Goal: Information Seeking & Learning: Learn about a topic

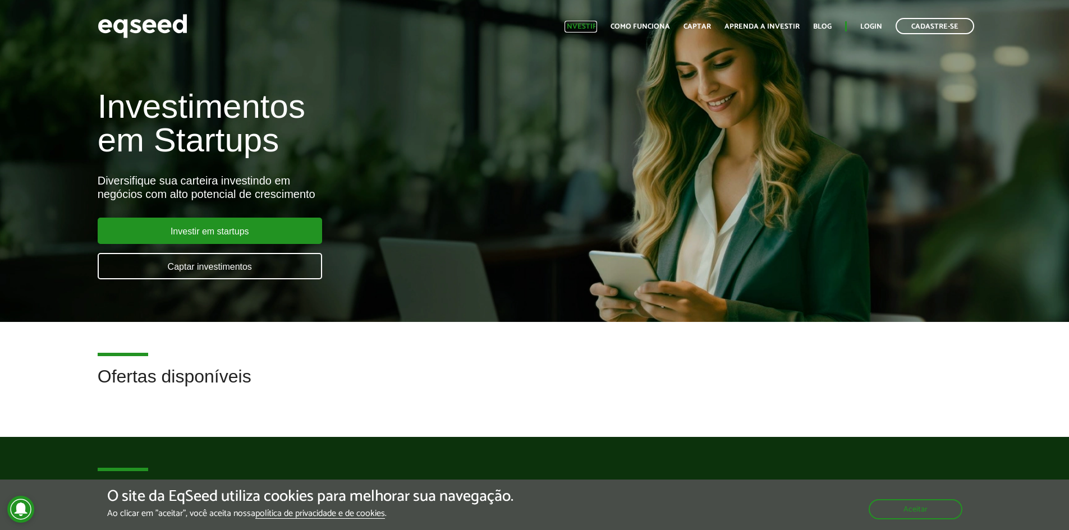
click at [583, 30] on link "Investir" at bounding box center [580, 26] width 33 height 7
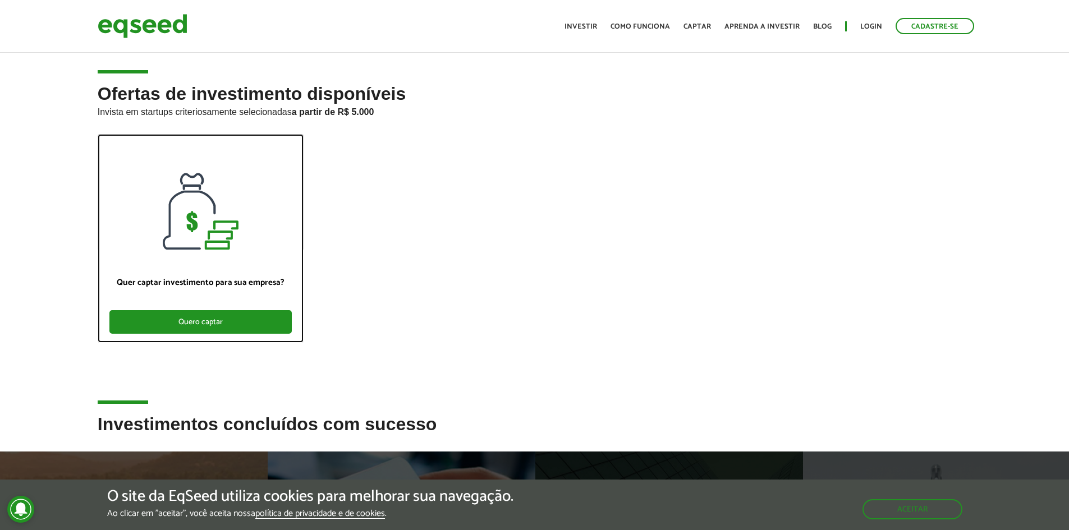
click at [254, 313] on div "Quero captar" at bounding box center [200, 322] width 182 height 24
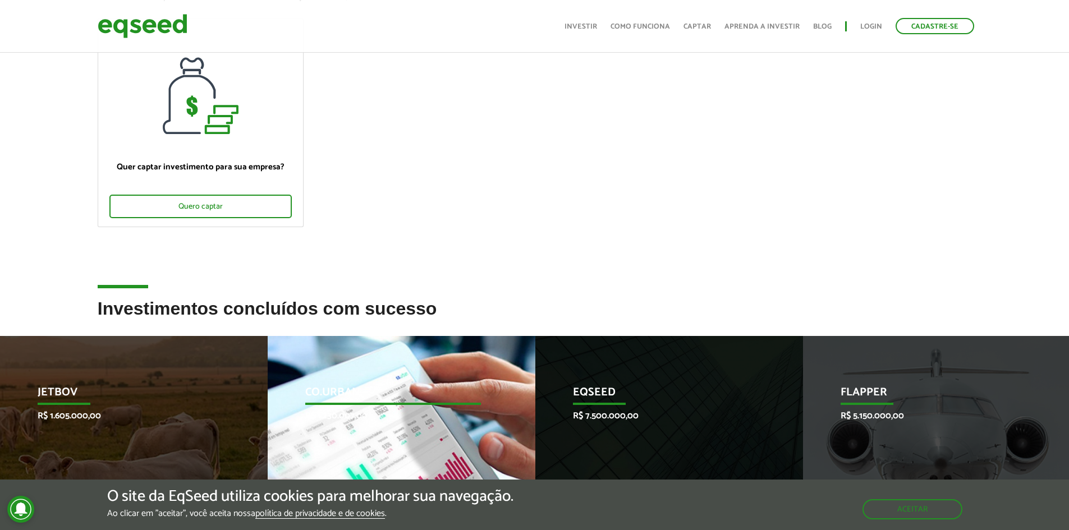
scroll to position [337, 0]
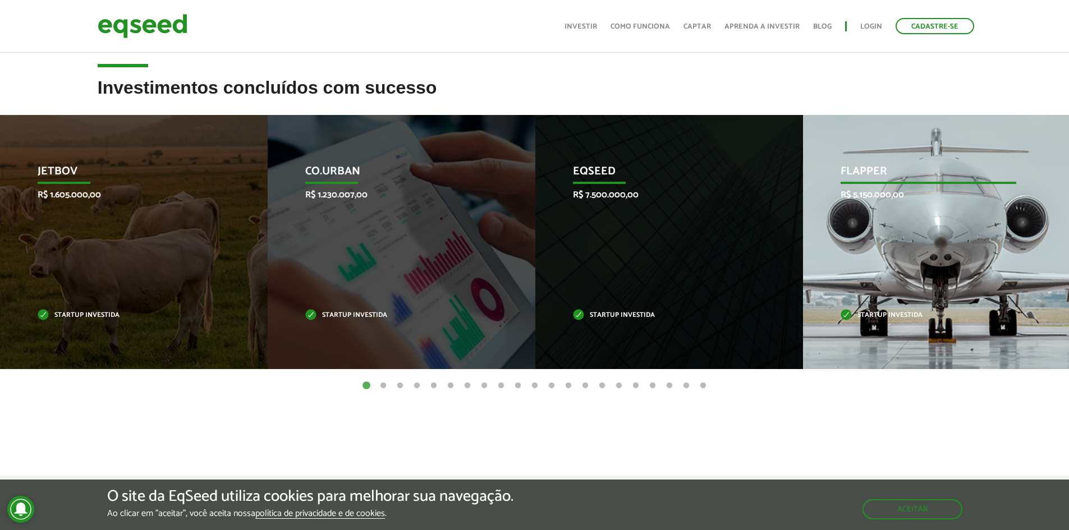
click at [979, 297] on div "Flapper R$ 5.150.000,00 Startup investida" at bounding box center [928, 242] width 251 height 254
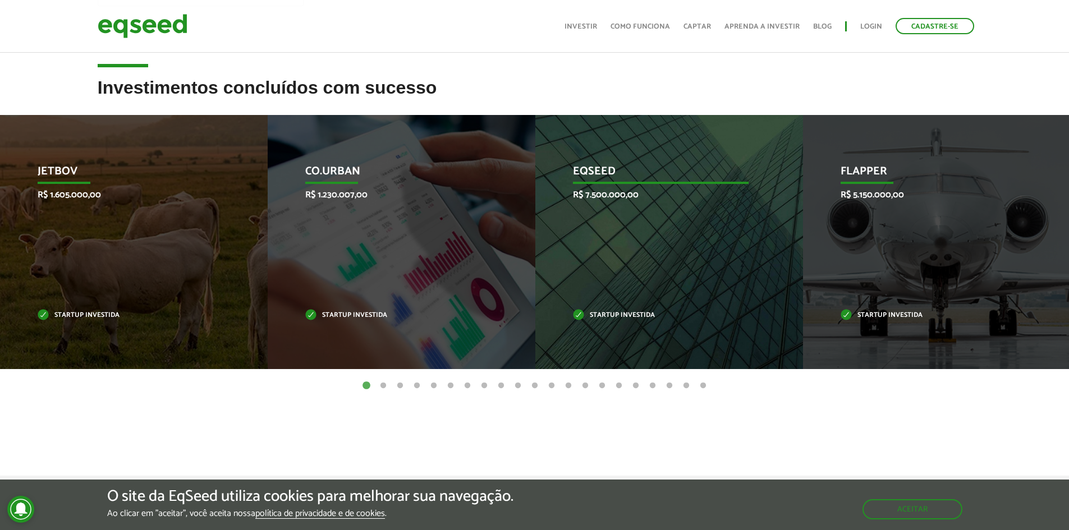
drag, startPoint x: 643, startPoint y: 321, endPoint x: 631, endPoint y: 342, distance: 24.1
click at [643, 323] on div "EqSeed R$ 7.500.000,00 Startup investida" at bounding box center [660, 242] width 251 height 254
click at [631, 342] on div "EqSeed R$ 7.500.000,00 Startup investida" at bounding box center [660, 242] width 251 height 254
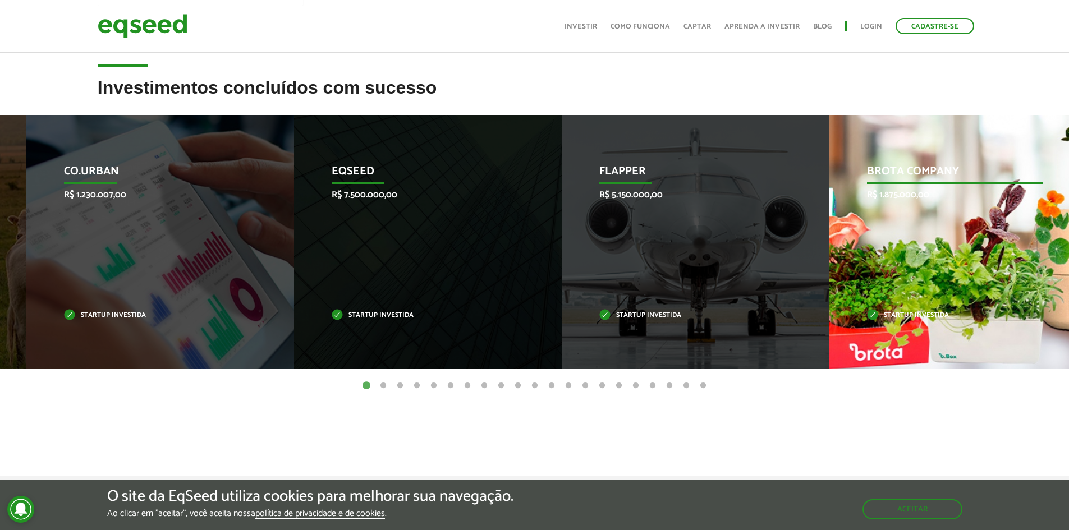
drag, startPoint x: 643, startPoint y: 315, endPoint x: 342, endPoint y: 284, distance: 303.4
click at [319, 328] on div "EqSeed R$ 7.500.000,00 Startup investida" at bounding box center [419, 242] width 251 height 254
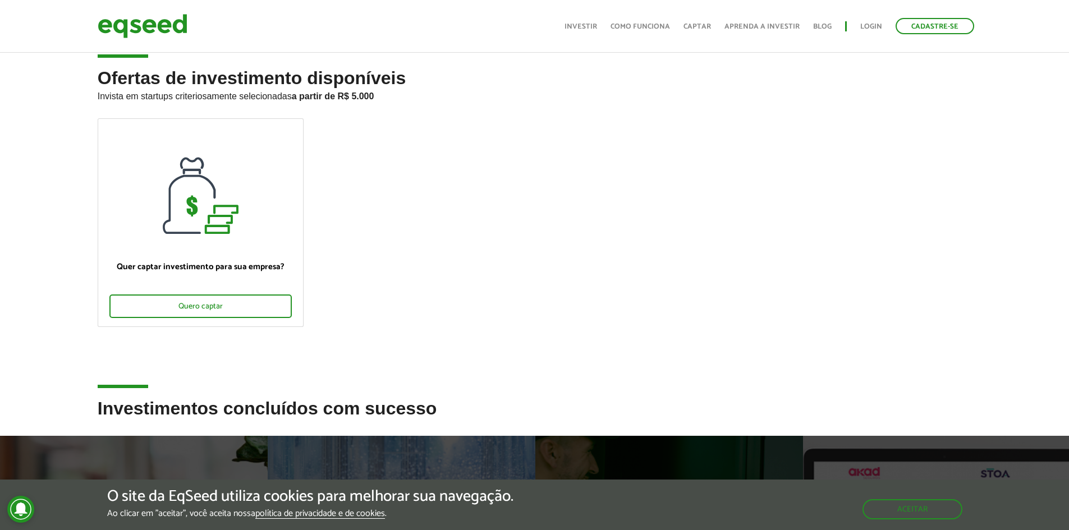
scroll to position [0, 0]
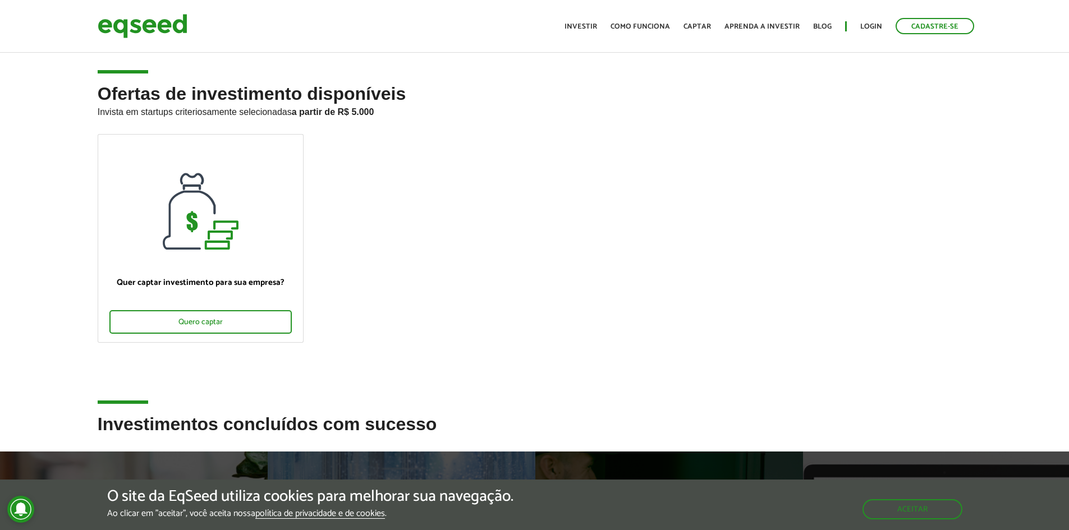
click at [869, 19] on div "Toggle navigation Início Investir Como funciona Captar Aprenda a investir Blog …" at bounding box center [769, 26] width 421 height 30
click at [869, 23] on link "Login" at bounding box center [871, 26] width 22 height 7
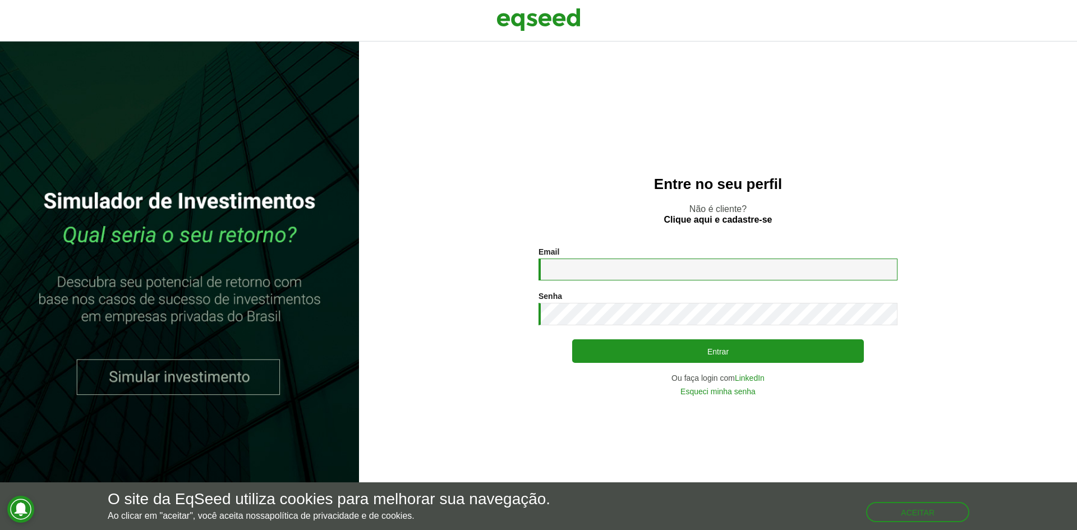
click at [659, 261] on input "Email *" at bounding box center [718, 270] width 359 height 22
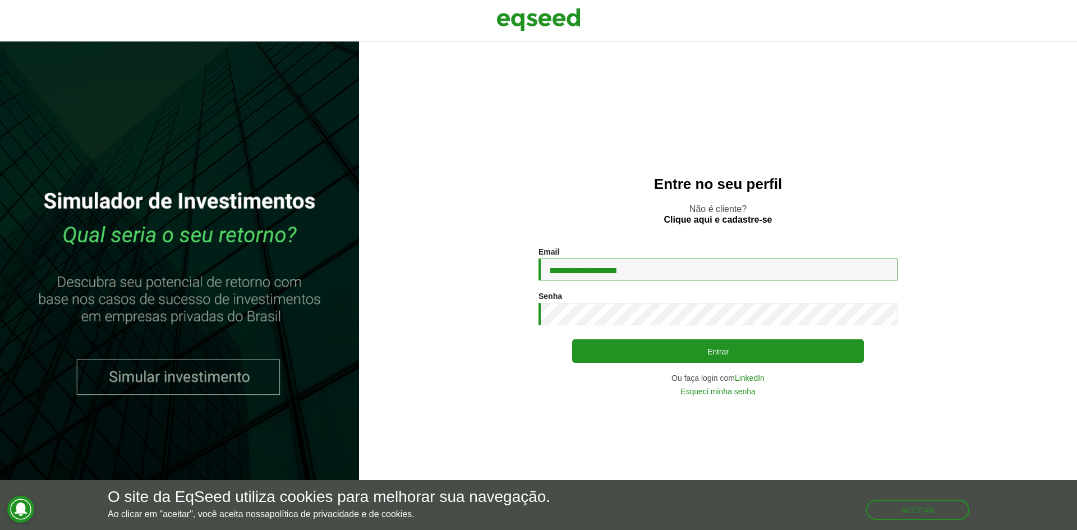
type input "**********"
click at [572, 339] on button "Entrar" at bounding box center [718, 351] width 292 height 24
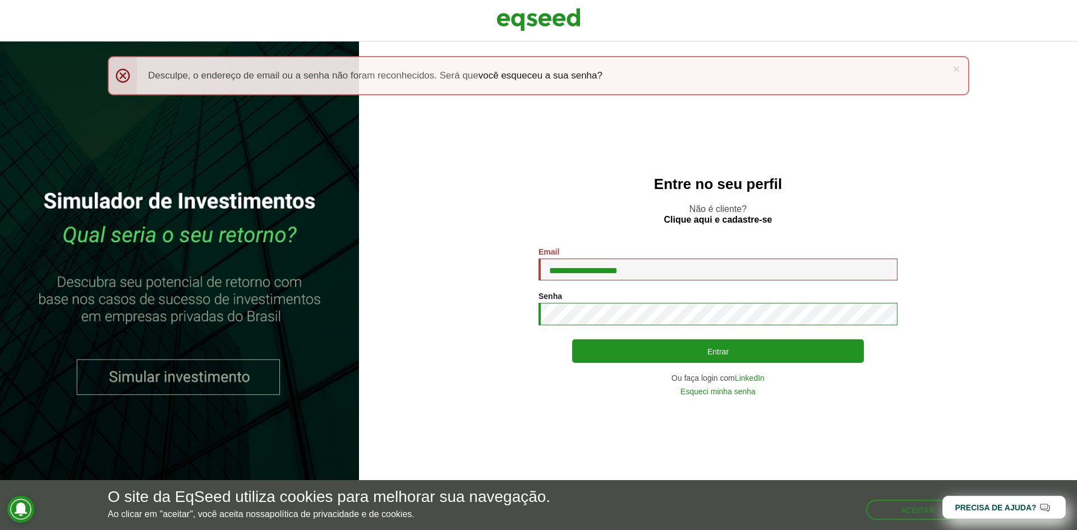
click at [572, 339] on button "Entrar" at bounding box center [718, 351] width 292 height 24
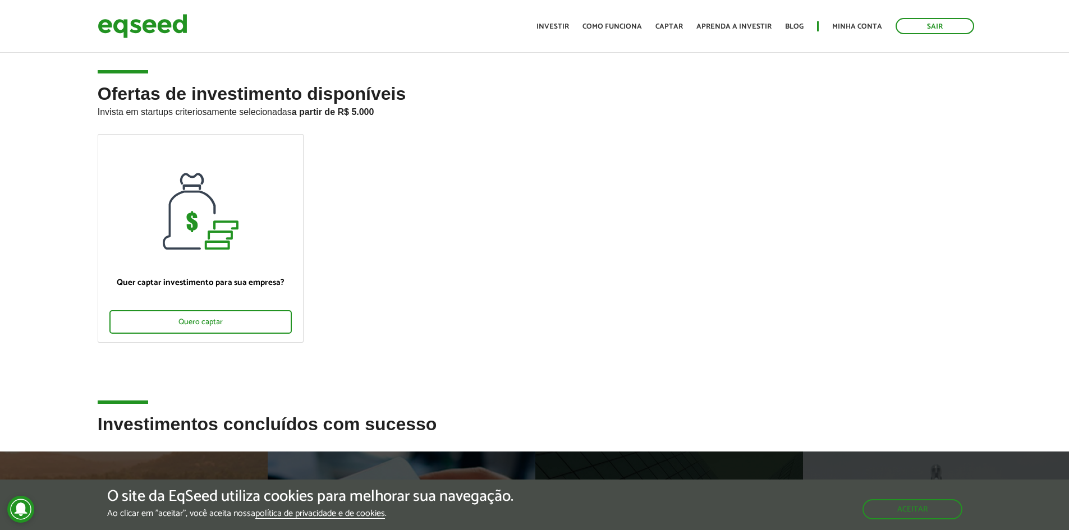
click at [569, 35] on div "Toggle navigation Início Investir Como funciona Captar Aprenda a investir Blog …" at bounding box center [755, 26] width 449 height 30
click at [564, 26] on link "Investir" at bounding box center [552, 26] width 33 height 7
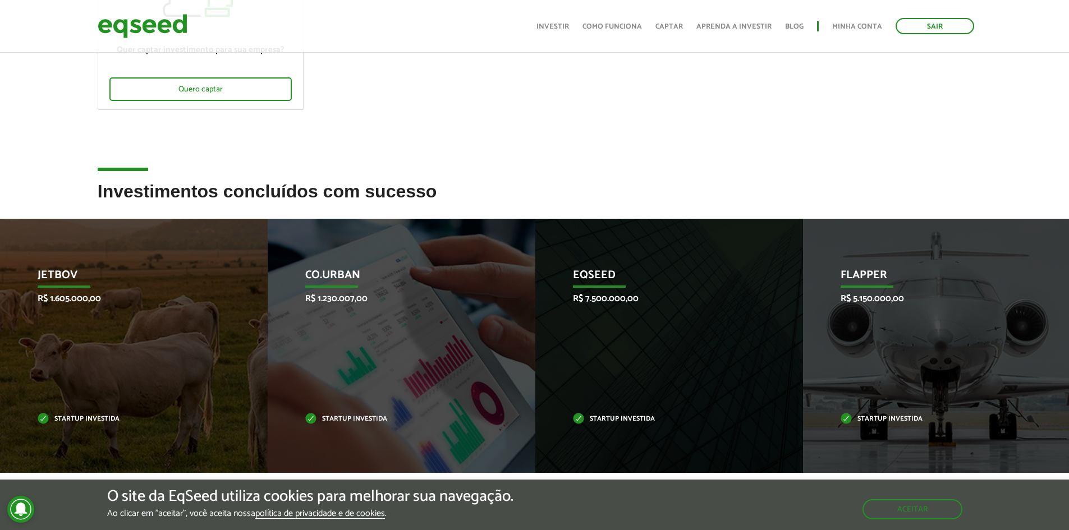
scroll to position [313, 0]
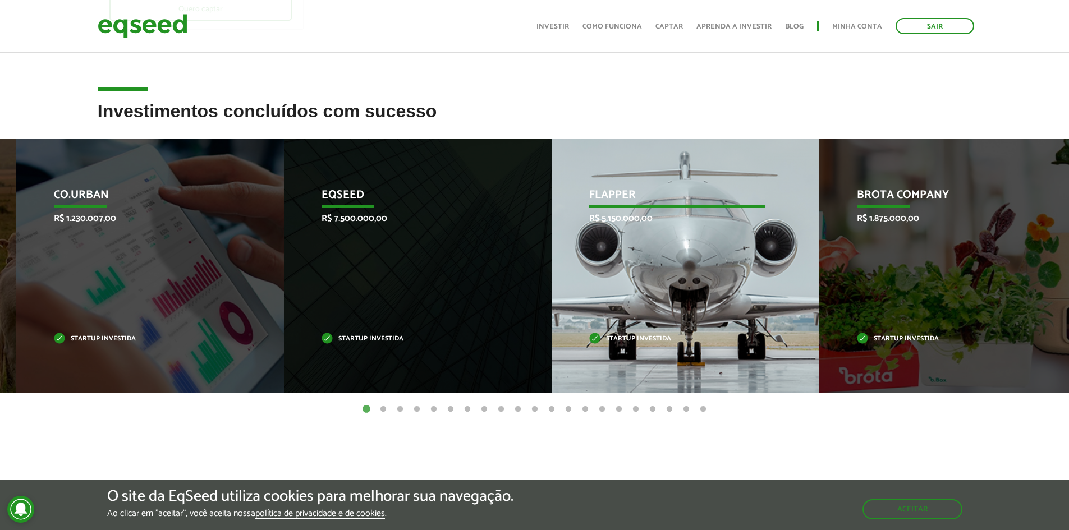
drag, startPoint x: 907, startPoint y: 310, endPoint x: 405, endPoint y: 310, distance: 501.5
click at [551, 312] on div "Flapper R$ 5.150.000,00 Startup investida" at bounding box center [676, 266] width 251 height 254
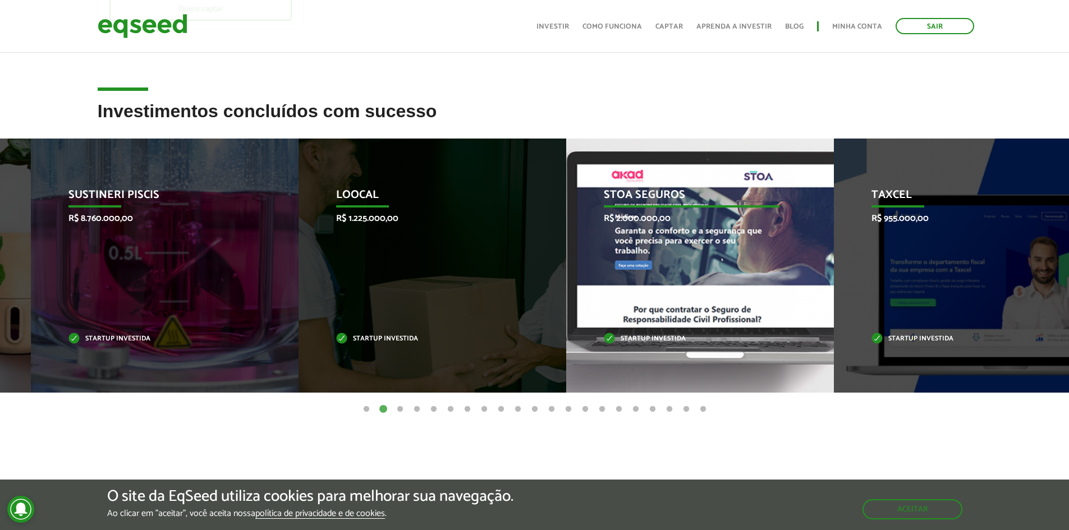
drag, startPoint x: 612, startPoint y: 318, endPoint x: 359, endPoint y: 320, distance: 253.0
click at [566, 326] on div "STOA Seguros R$ 2.000.000,00 Startup investida" at bounding box center [691, 266] width 251 height 254
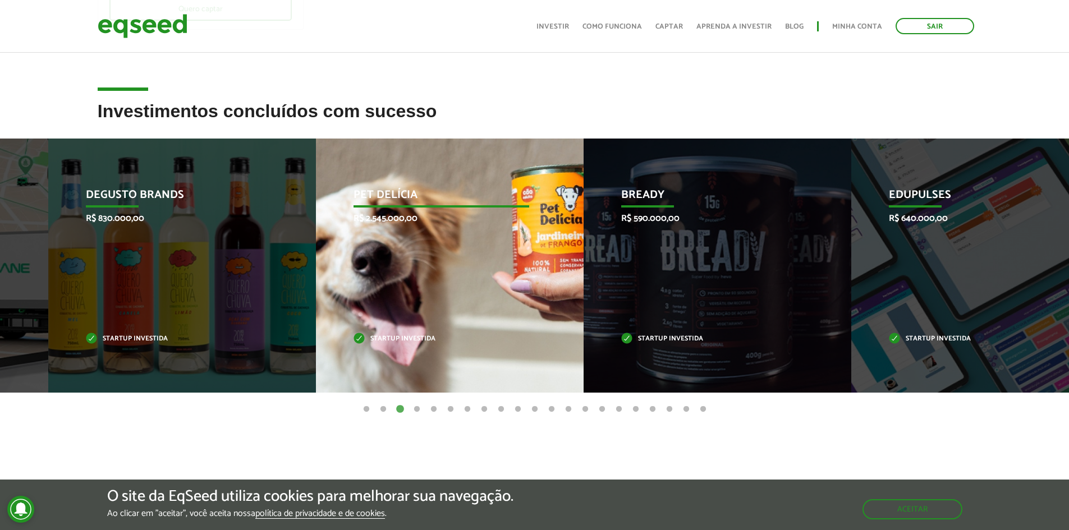
drag, startPoint x: 661, startPoint y: 303, endPoint x: 228, endPoint y: 320, distance: 433.4
click at [316, 324] on div "Pet Delícia R$ 2.545.000,00 Startup investida" at bounding box center [441, 266] width 251 height 254
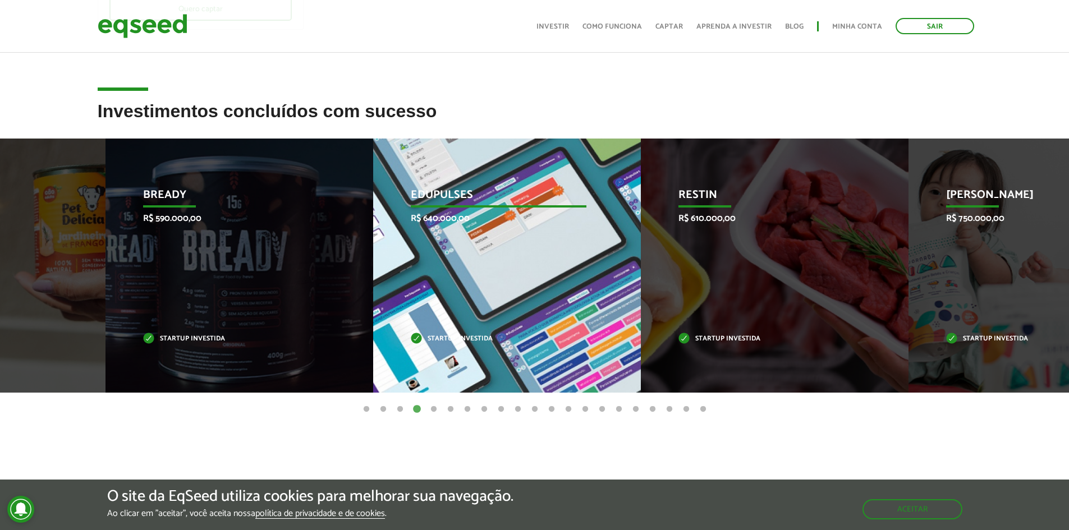
drag, startPoint x: 396, startPoint y: 267, endPoint x: 417, endPoint y: 263, distance: 21.7
click at [417, 263] on div "Edupulses R$ 640.000,00 Startup investida" at bounding box center [498, 266] width 251 height 254
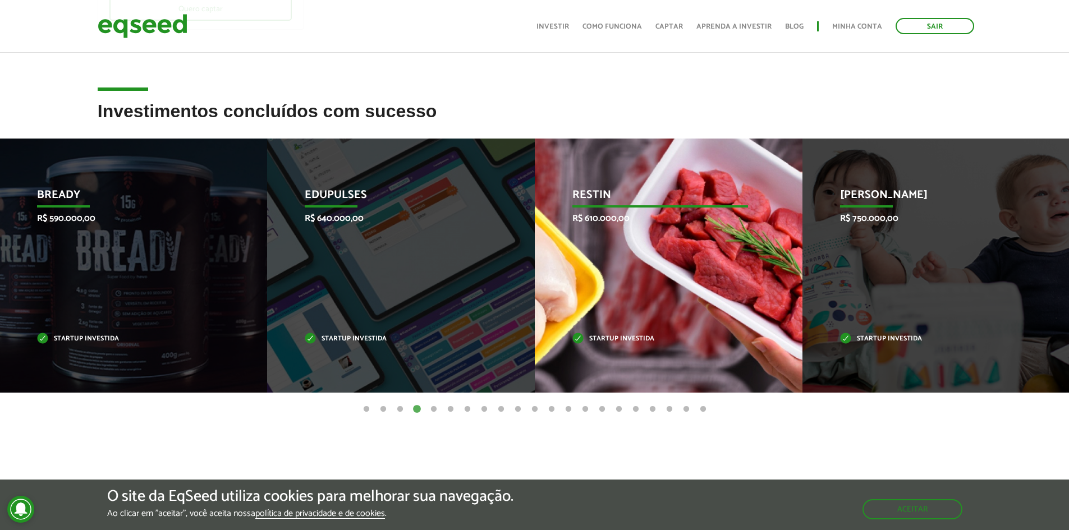
click at [589, 233] on div "Restin R$ 610.000,00 Startup investida" at bounding box center [660, 266] width 251 height 254
click at [594, 220] on p "R$ 610.000,00" at bounding box center [661, 218] width 176 height 11
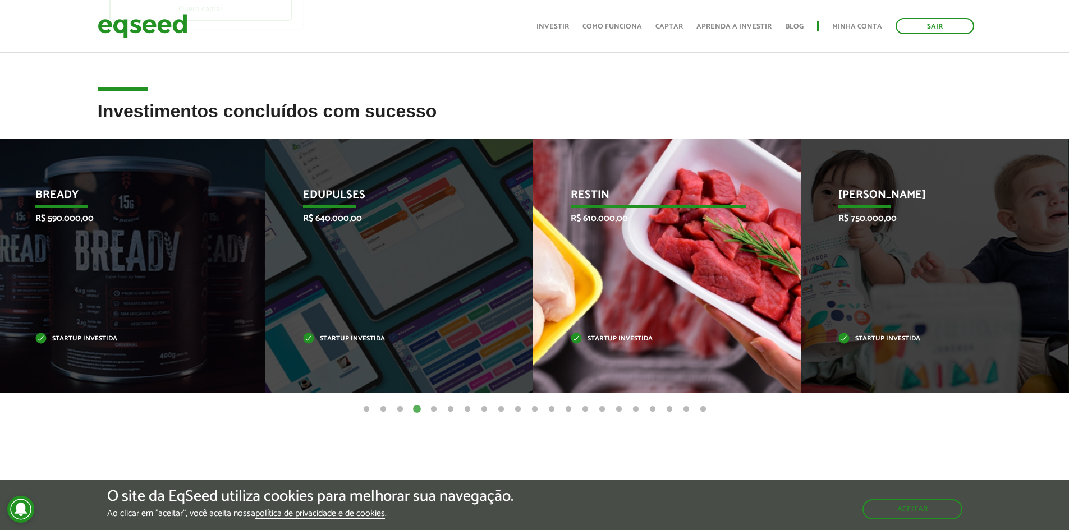
drag, startPoint x: 636, startPoint y: 361, endPoint x: 620, endPoint y: 337, distance: 29.6
click at [632, 357] on div "Restin R$ 610.000,00 Startup investida" at bounding box center [658, 266] width 251 height 254
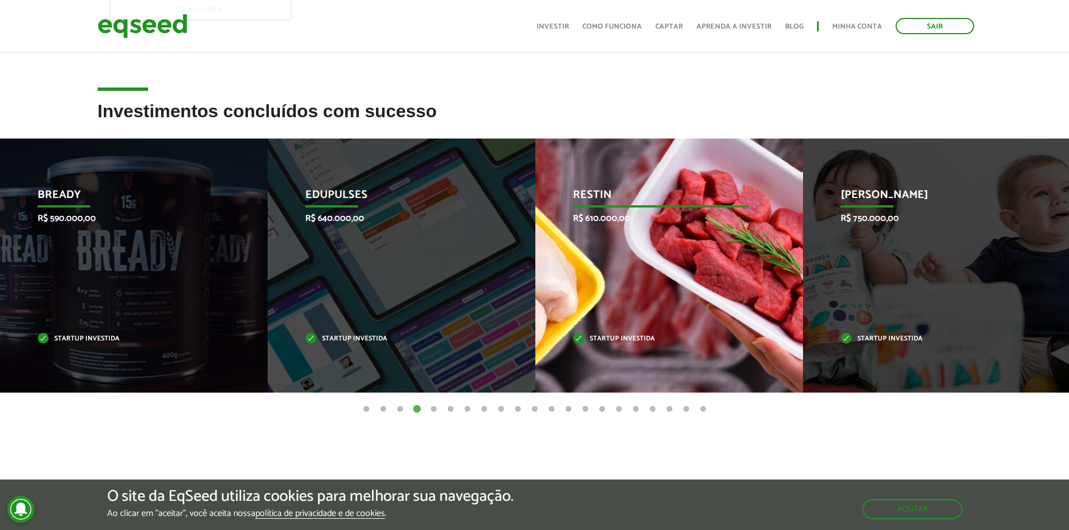
click at [619, 336] on p "Startup investida" at bounding box center [661, 339] width 176 height 6
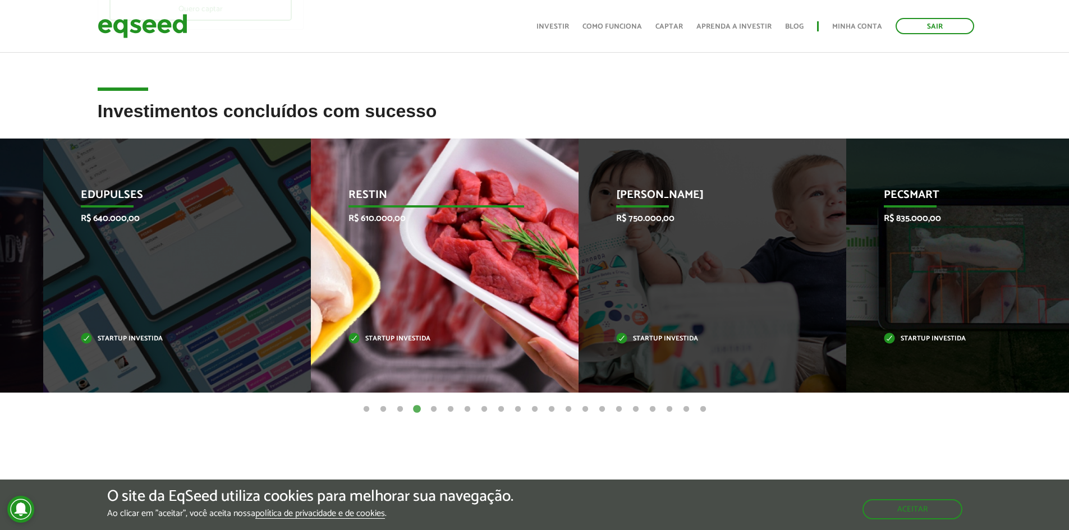
drag, startPoint x: 737, startPoint y: 274, endPoint x: 234, endPoint y: 241, distance: 503.1
click at [578, 278] on div "Jornada Mima R$ 750.000,00 Startup investida" at bounding box center [703, 266] width 251 height 254
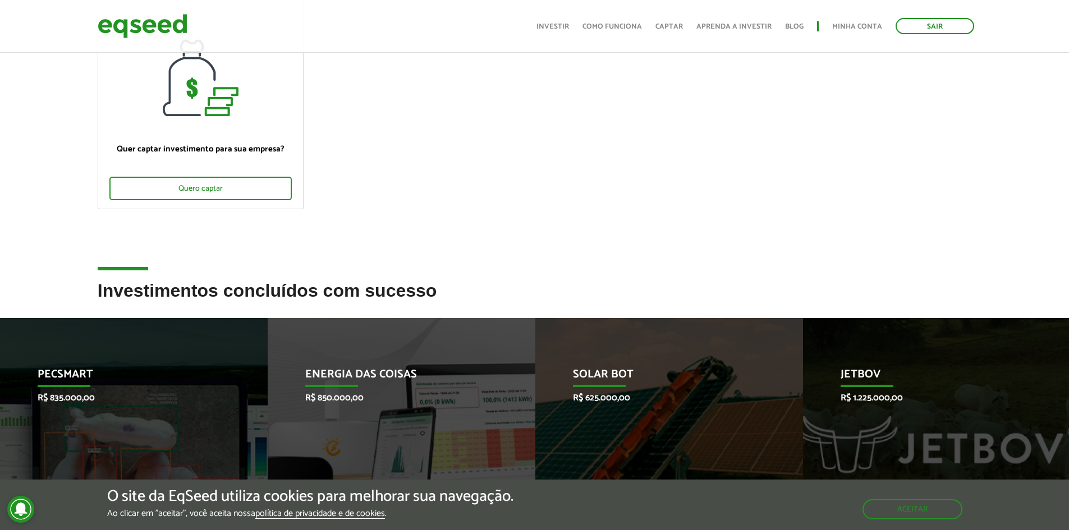
scroll to position [0, 0]
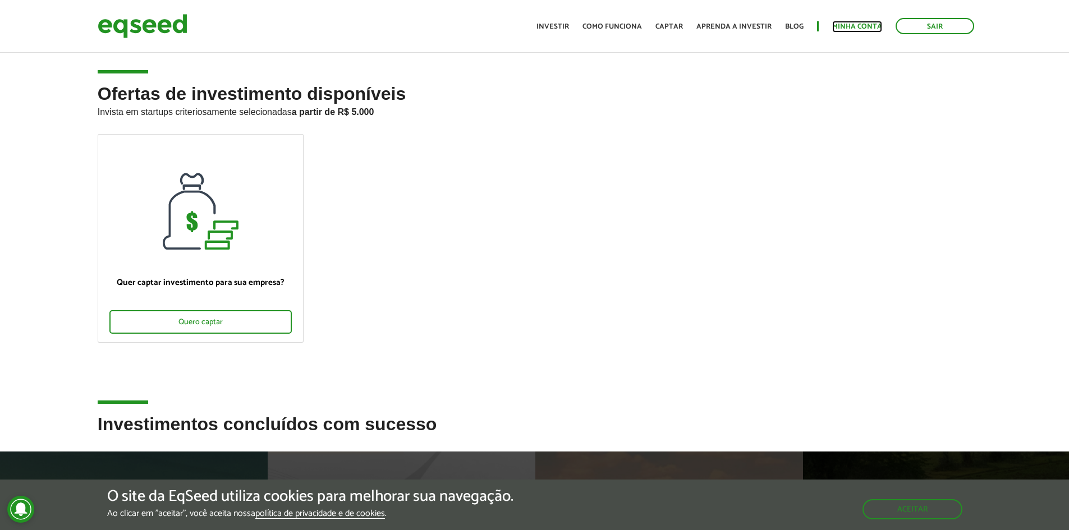
click at [838, 26] on link "Minha conta" at bounding box center [857, 26] width 50 height 7
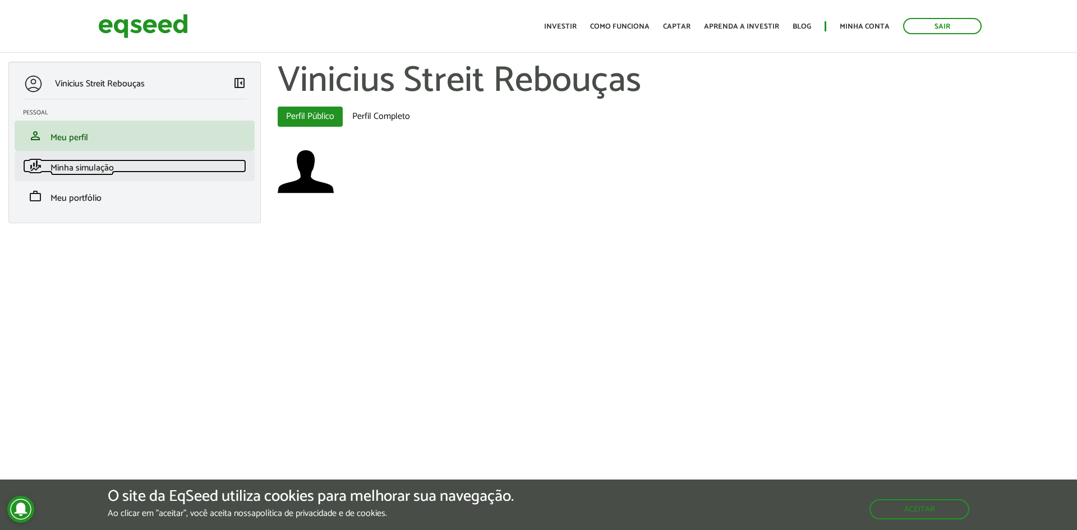
click at [112, 172] on span "Minha simulação" at bounding box center [81, 167] width 63 height 15
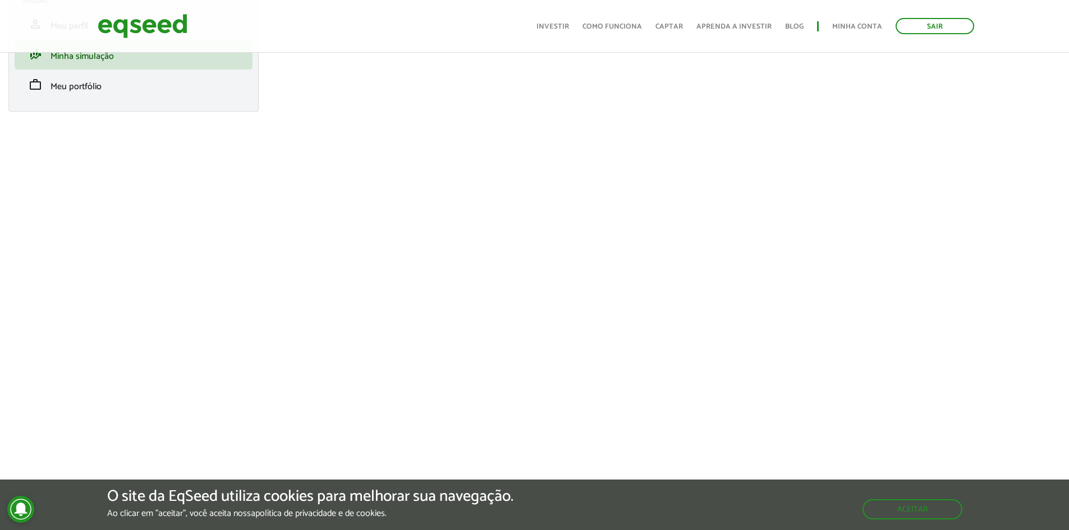
scroll to position [112, 0]
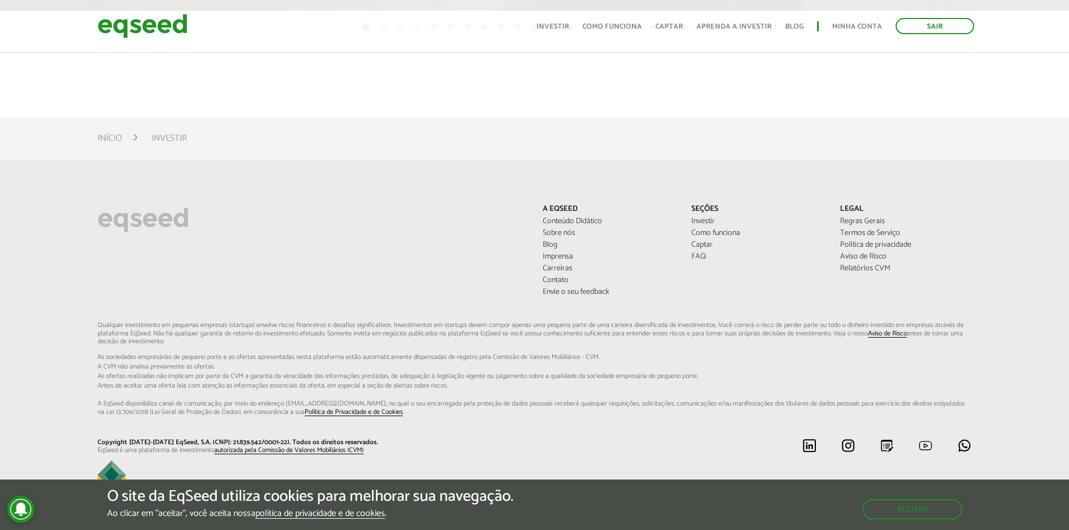
scroll to position [718, 0]
